Goal: Task Accomplishment & Management: Manage account settings

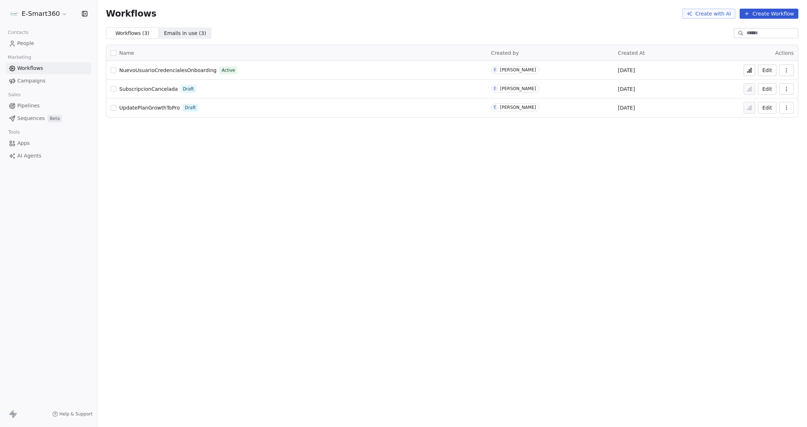
click at [32, 45] on span "People" at bounding box center [25, 44] width 17 height 8
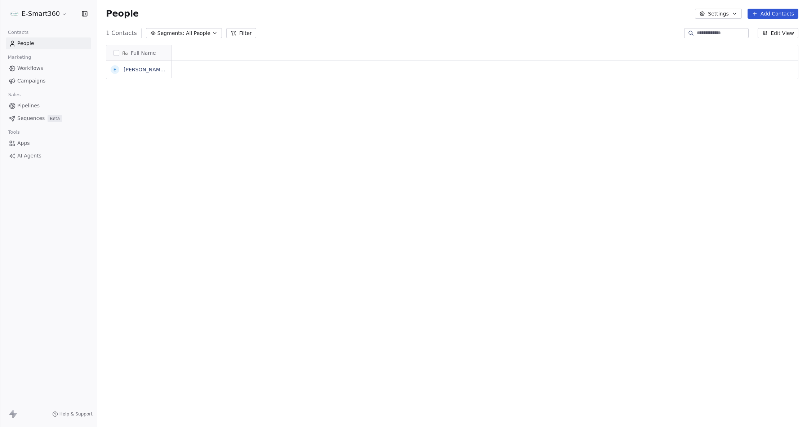
scroll to position [369, 702]
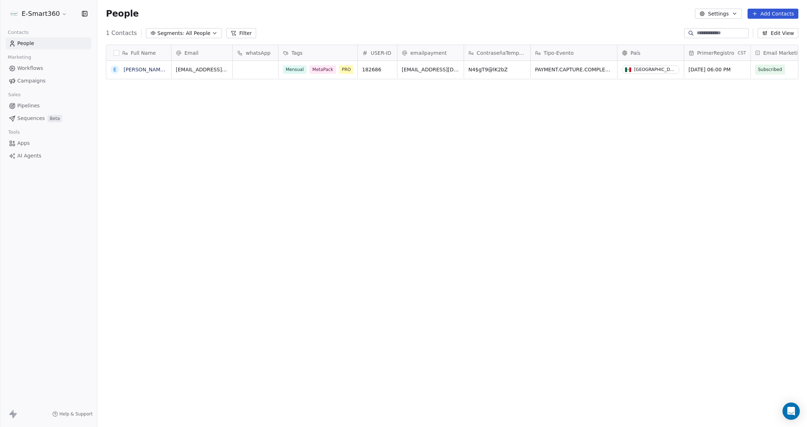
scroll to position [369, 702]
click at [117, 57] on div "Full Name" at bounding box center [138, 52] width 65 height 15
click at [134, 122] on html "E-Smart360 Contacts People Marketing Workflows Campaigns Sales Pipelines Sequen…" at bounding box center [403, 213] width 807 height 427
click at [117, 53] on button "button" at bounding box center [116, 53] width 6 height 6
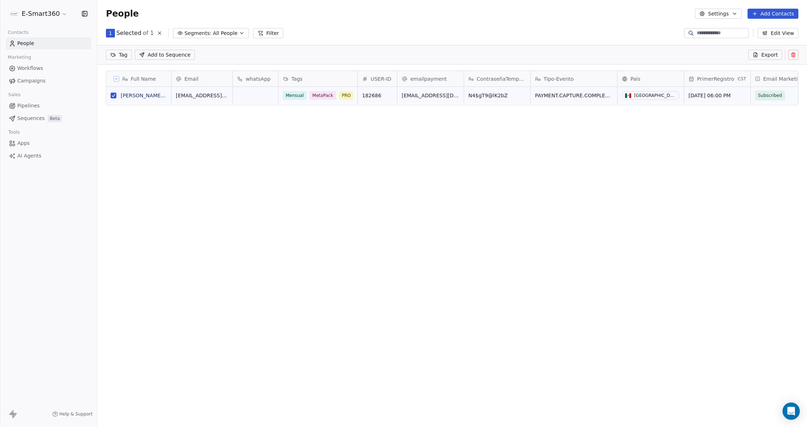
click at [788, 58] on button at bounding box center [793, 55] width 10 height 10
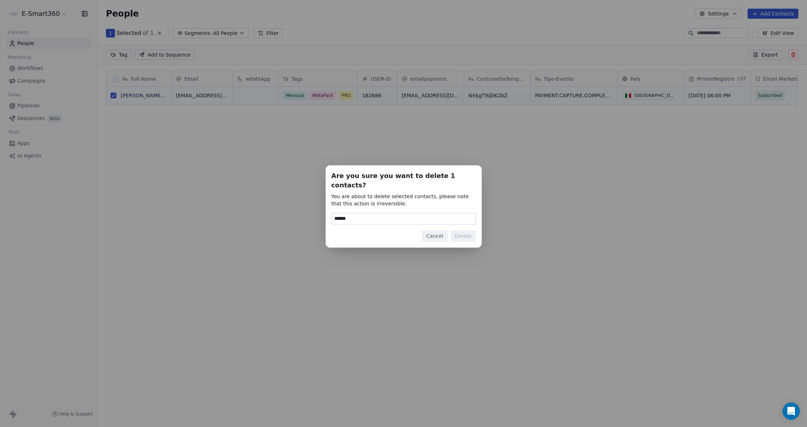
type input "******"
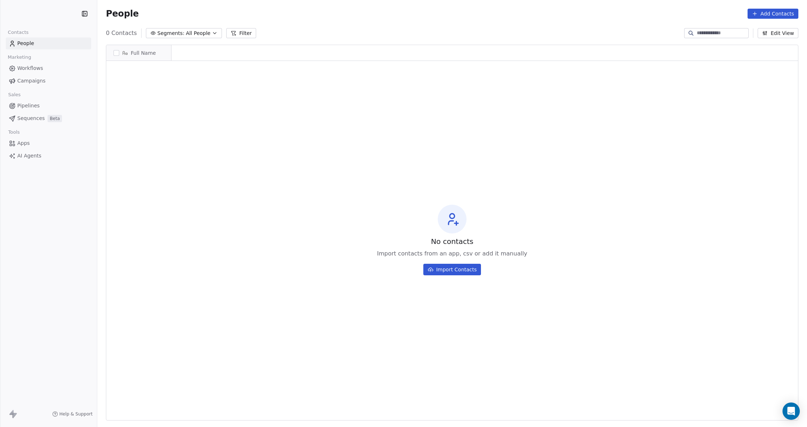
scroll to position [369, 702]
